Goal: Find specific page/section: Find specific page/section

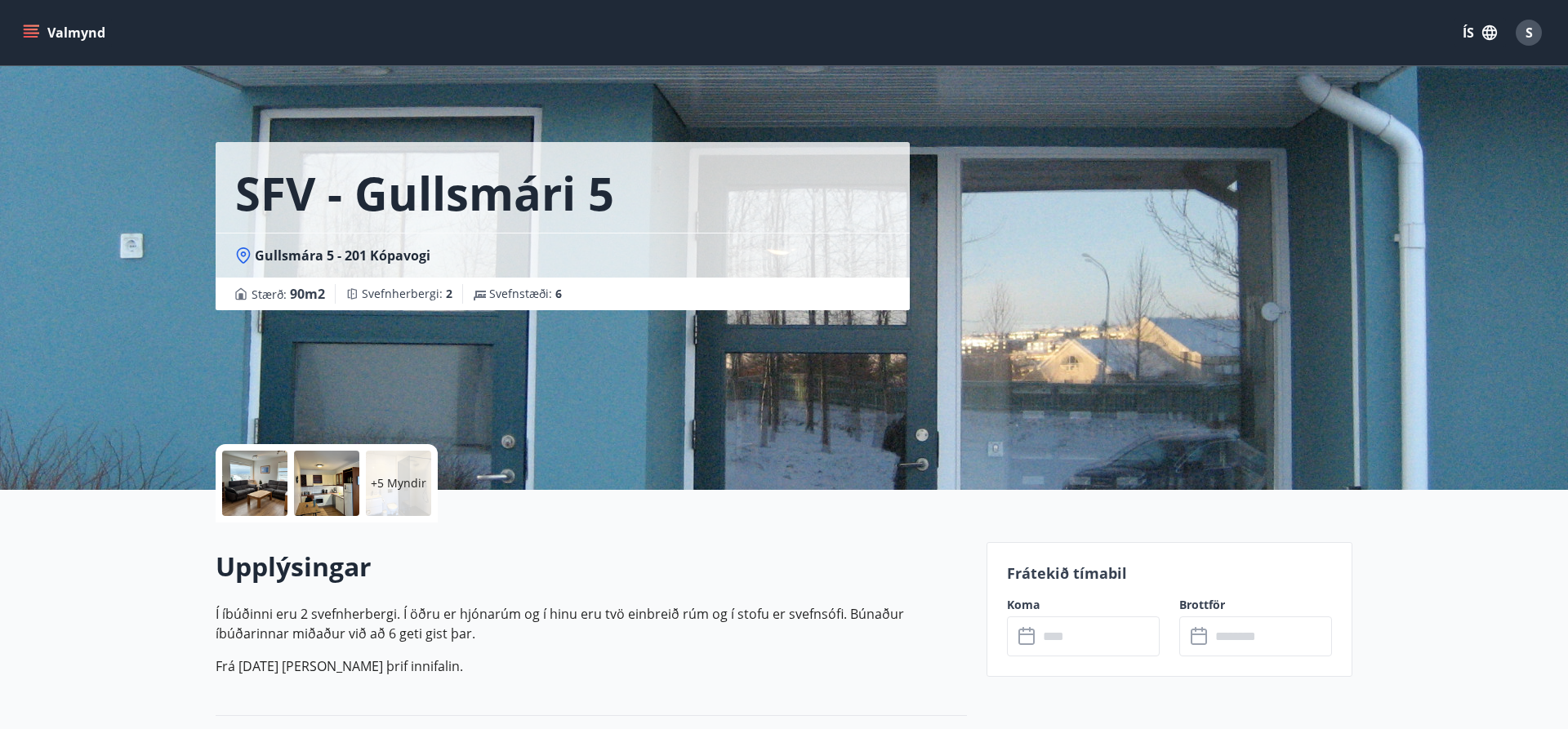
click at [31, 28] on icon "menu" at bounding box center [31, 29] width 15 height 2
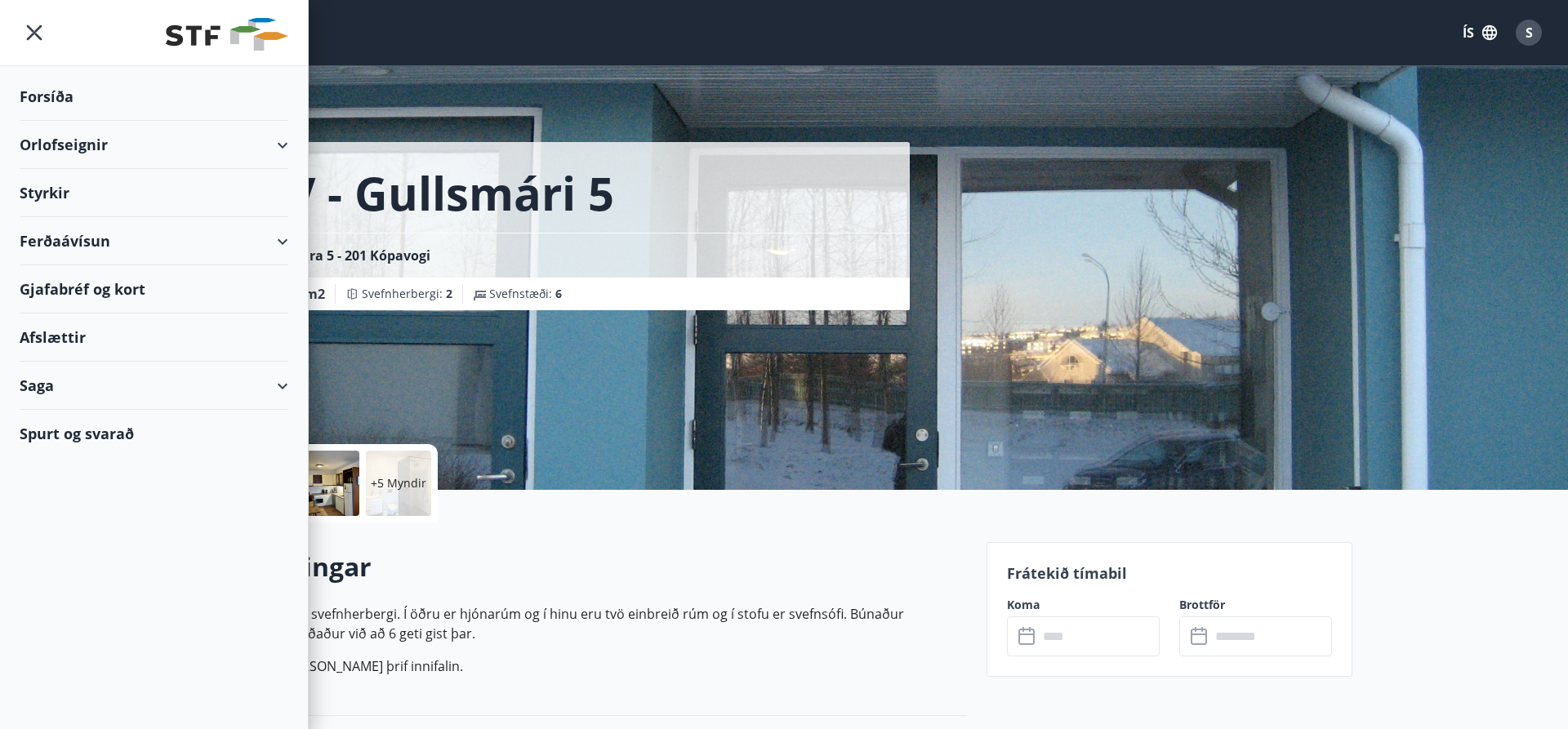
click at [54, 148] on div "Orlofseignir" at bounding box center [154, 145] width 268 height 48
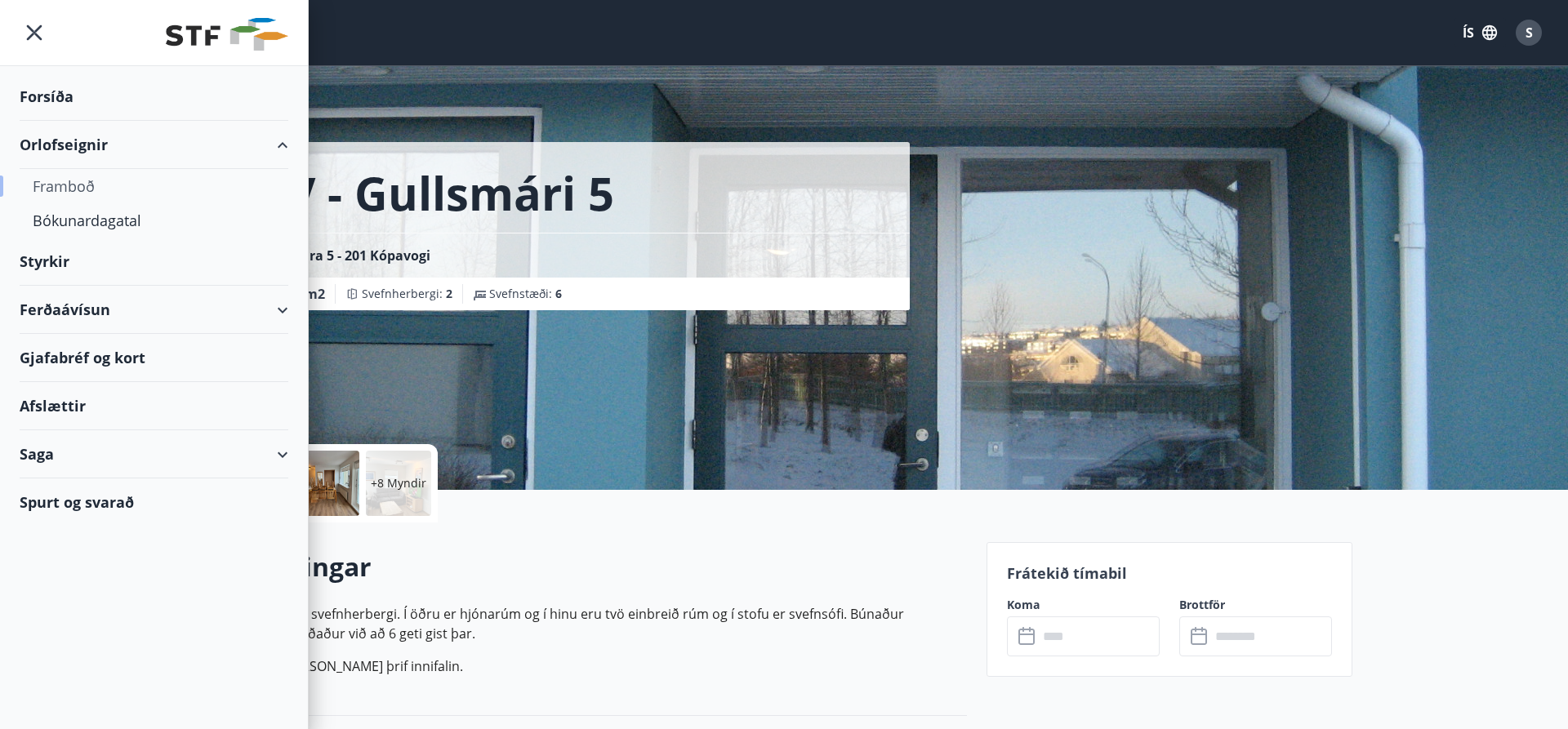
click at [87, 186] on div "Framboð" at bounding box center [153, 186] width 243 height 34
